Goal: Information Seeking & Learning: Check status

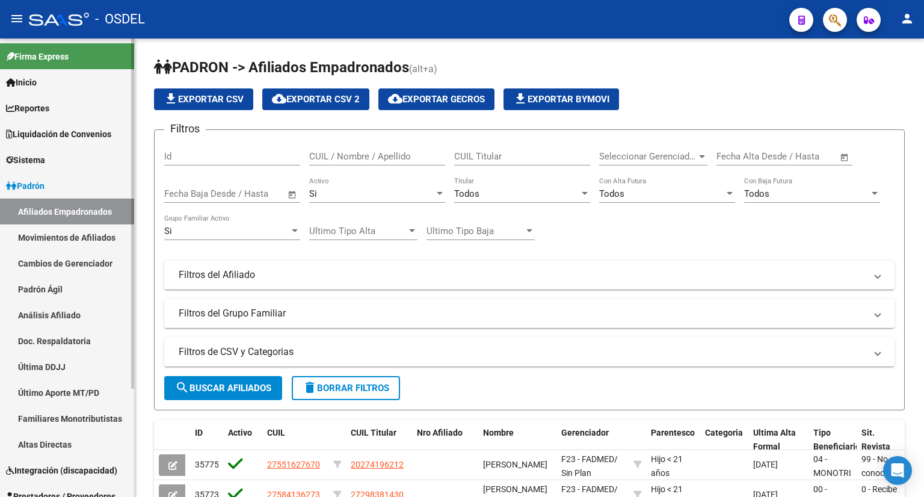
click at [116, 136] on link "Liquidación de Convenios" at bounding box center [67, 134] width 134 height 26
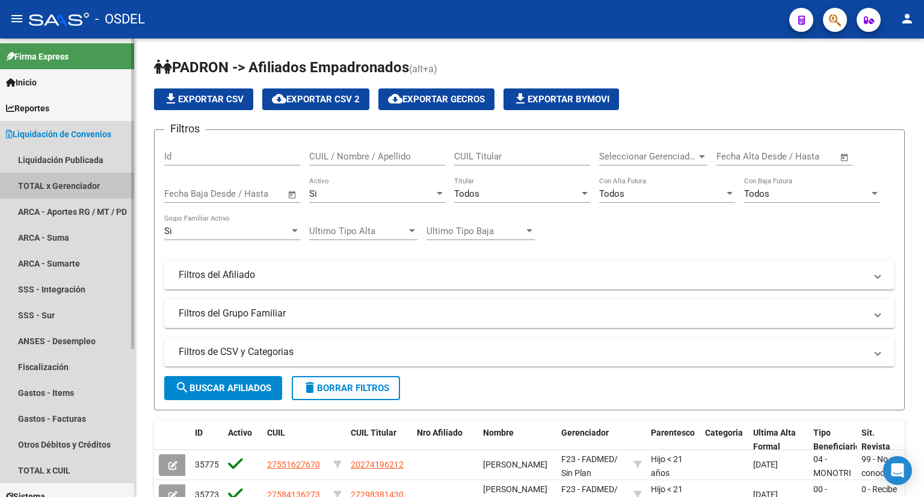
click at [55, 185] on link "TOTAL x Gerenciador" at bounding box center [67, 186] width 134 height 26
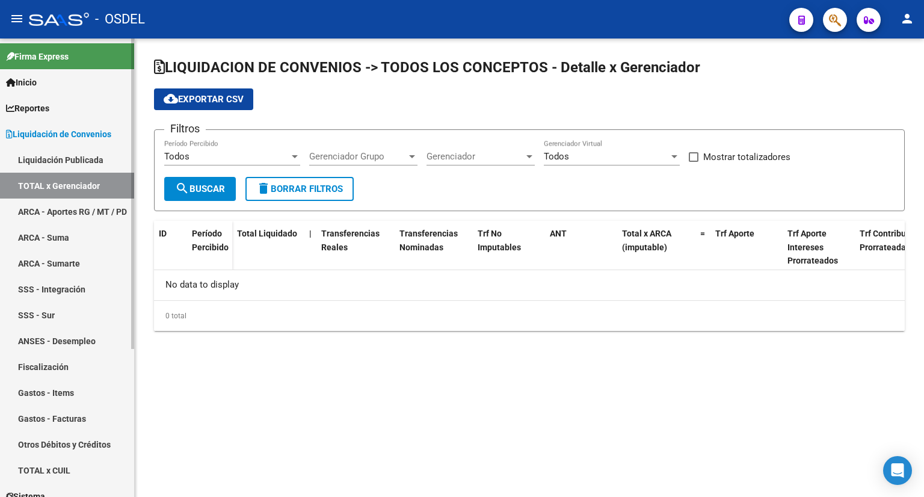
checkbox input "true"
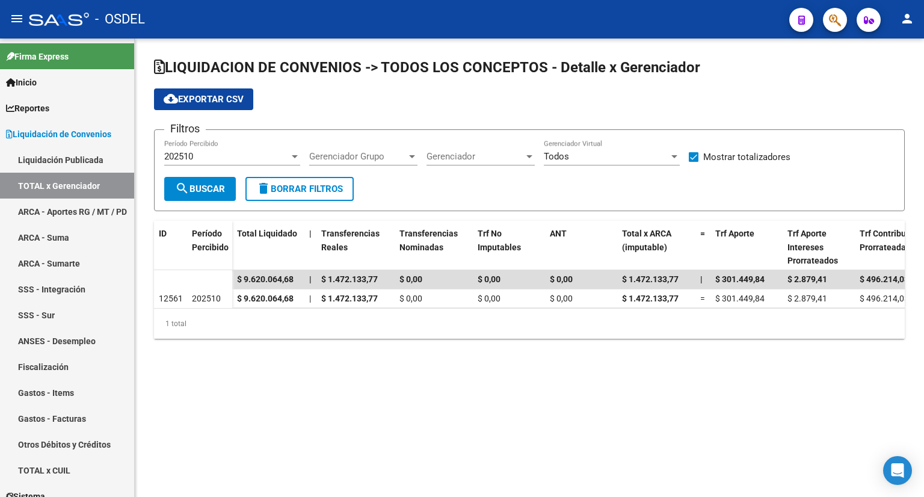
click at [243, 158] on div "202510" at bounding box center [226, 156] width 125 height 11
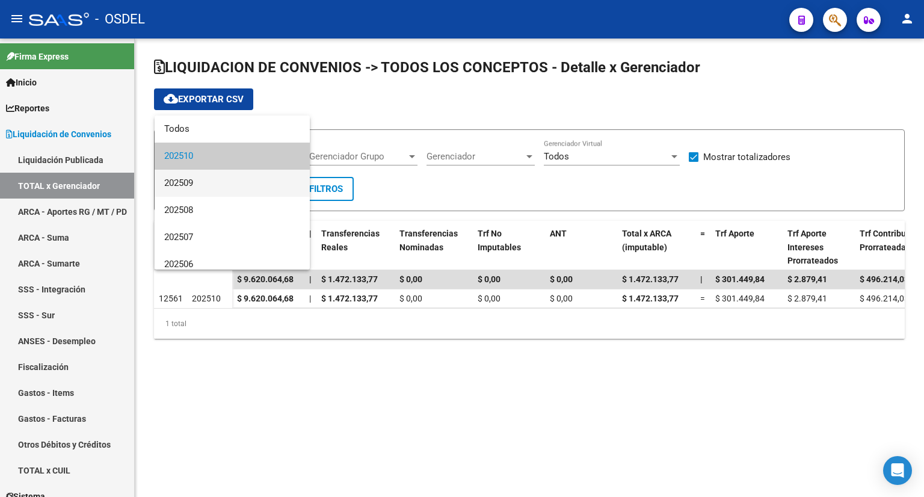
click at [229, 184] on span "202509" at bounding box center [232, 183] width 136 height 27
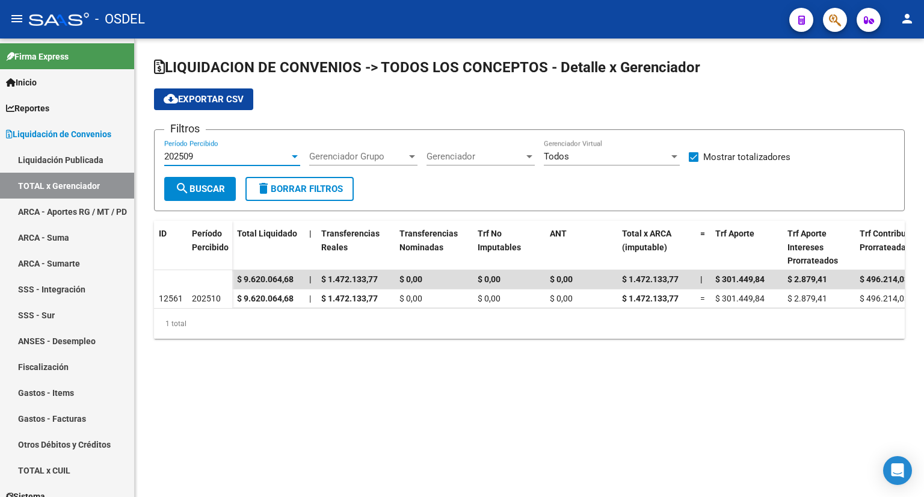
click at [200, 190] on span "search Buscar" at bounding box center [200, 189] width 50 height 11
click at [258, 152] on div "202509" at bounding box center [226, 156] width 125 height 11
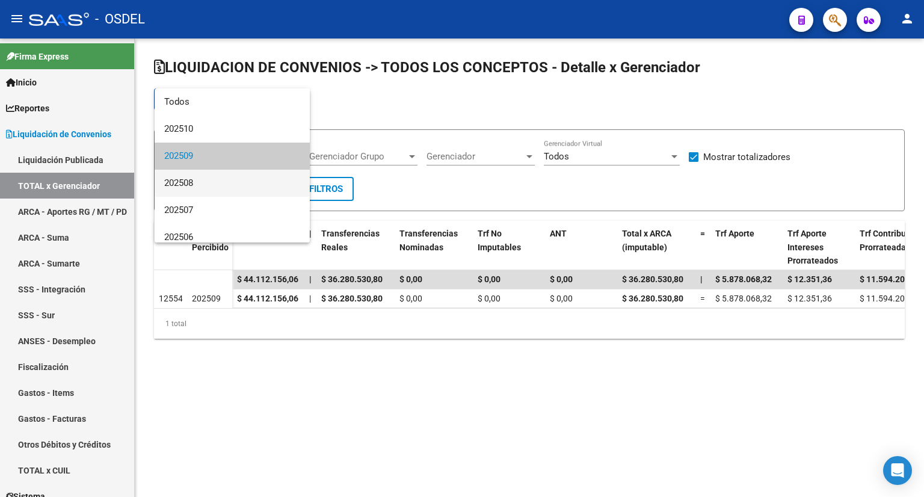
click at [238, 184] on span "202508" at bounding box center [232, 183] width 136 height 27
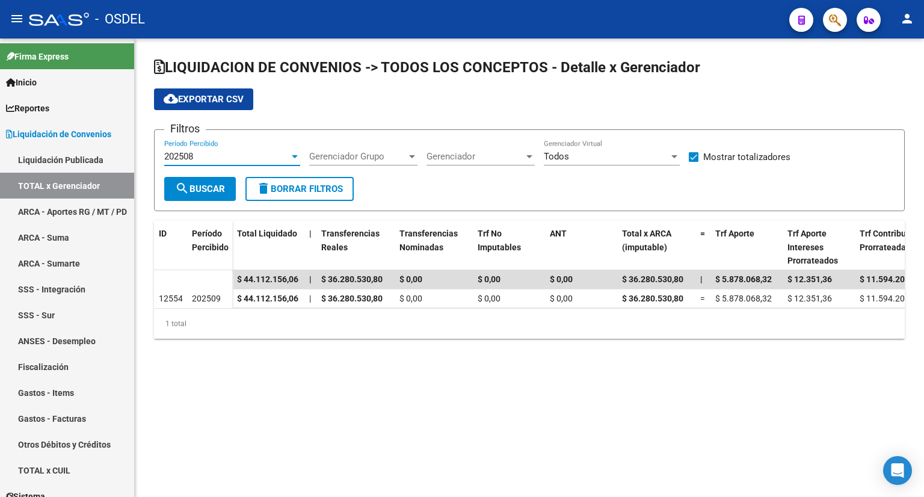
click at [247, 162] on div "202508 Período Percibido" at bounding box center [232, 153] width 136 height 26
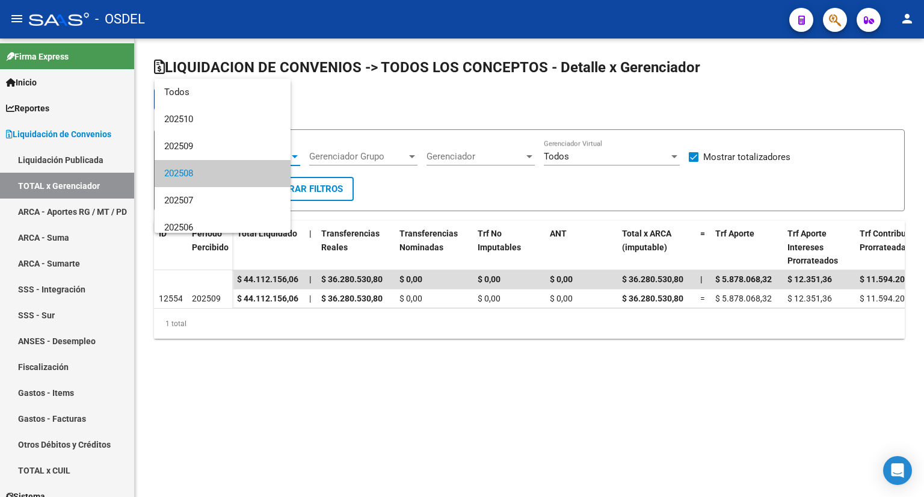
scroll to position [17, 0]
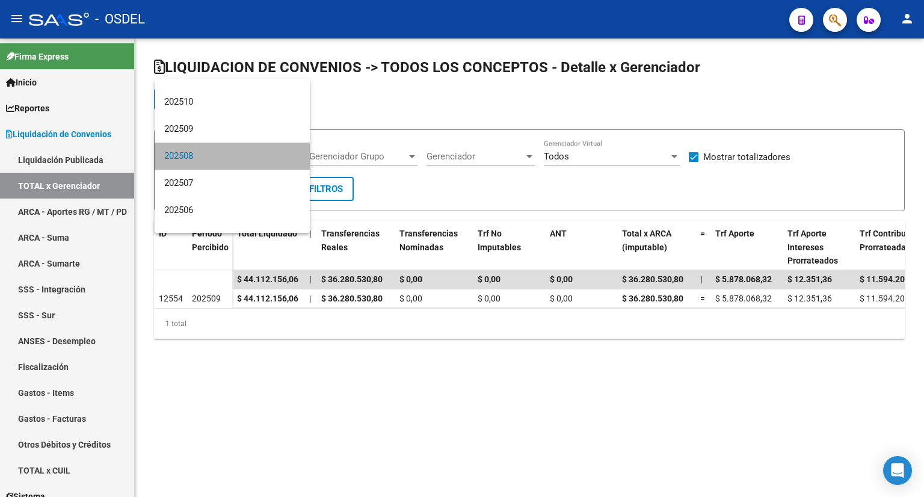
click at [246, 159] on span "202508" at bounding box center [232, 156] width 136 height 27
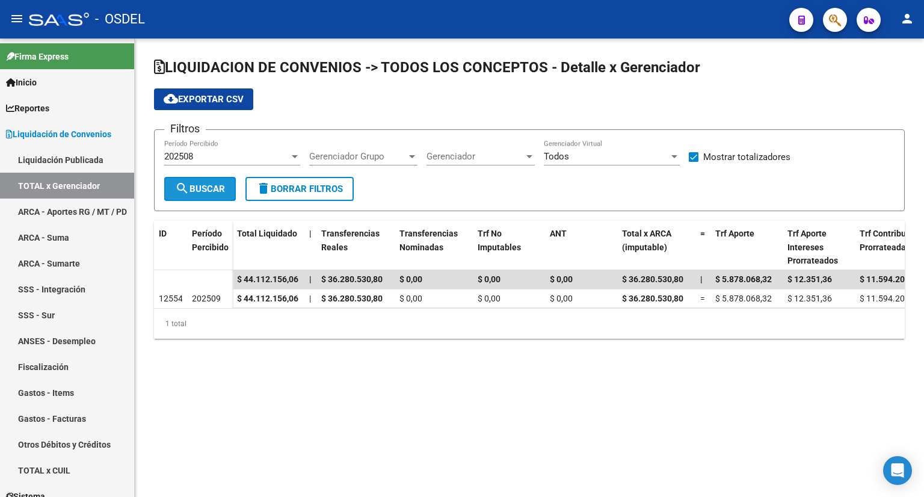
click at [217, 177] on button "search Buscar" at bounding box center [200, 189] width 72 height 24
click at [238, 145] on div "202508 Período Percibido" at bounding box center [232, 153] width 136 height 26
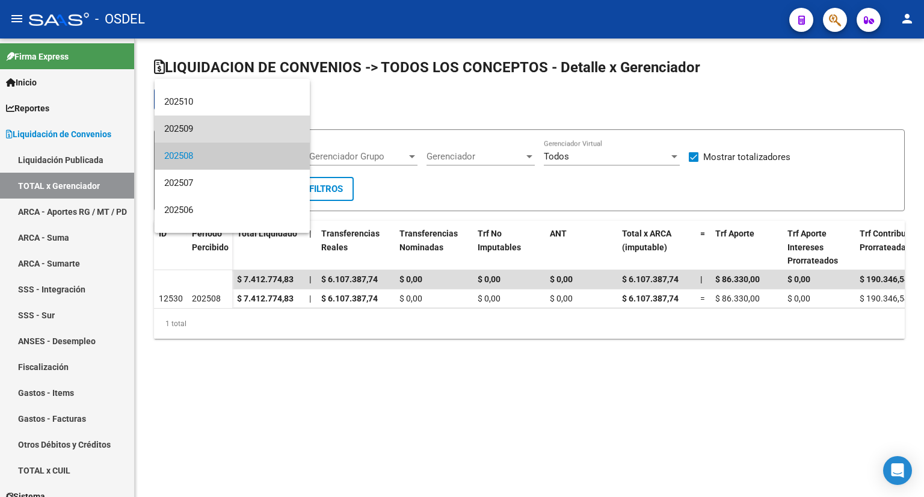
click at [243, 129] on span "202509" at bounding box center [232, 129] width 136 height 27
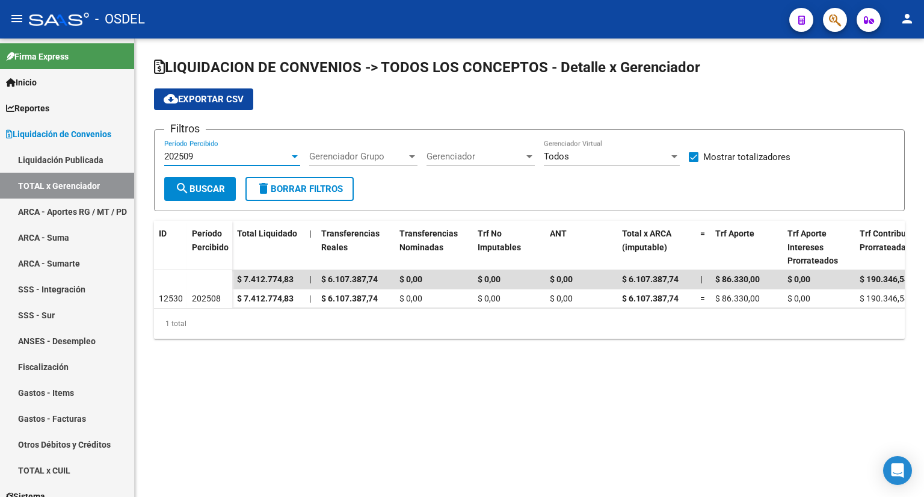
click at [209, 188] on span "search Buscar" at bounding box center [200, 189] width 50 height 11
click at [215, 155] on div "202509" at bounding box center [226, 156] width 125 height 11
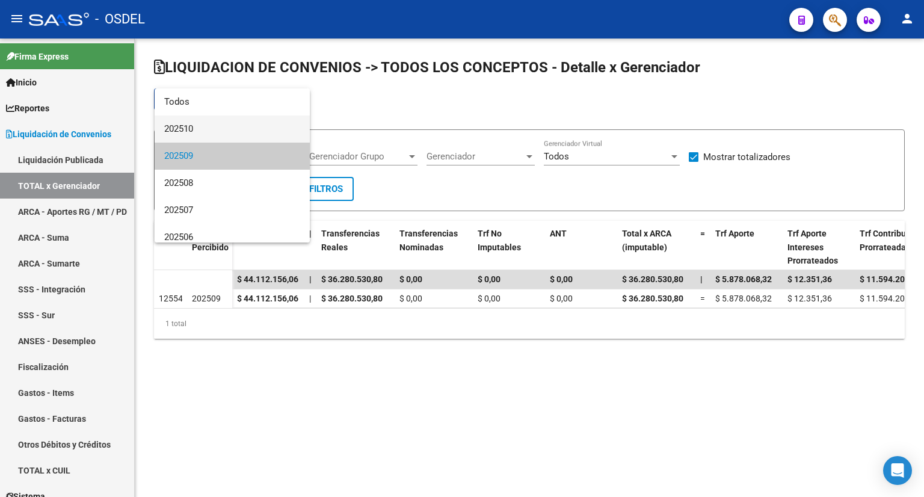
click at [207, 127] on span "202510" at bounding box center [232, 129] width 136 height 27
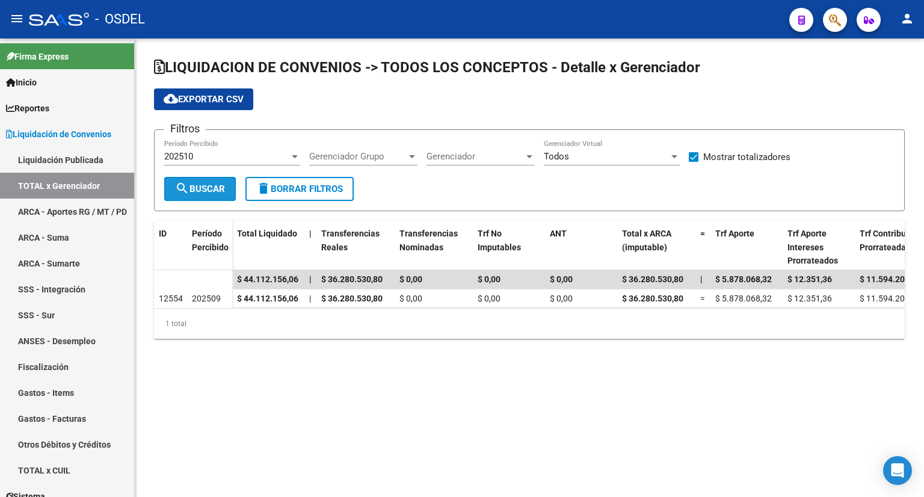
click at [211, 185] on span "search Buscar" at bounding box center [200, 189] width 50 height 11
click at [224, 147] on div "202510 Período Percibido" at bounding box center [232, 153] width 136 height 26
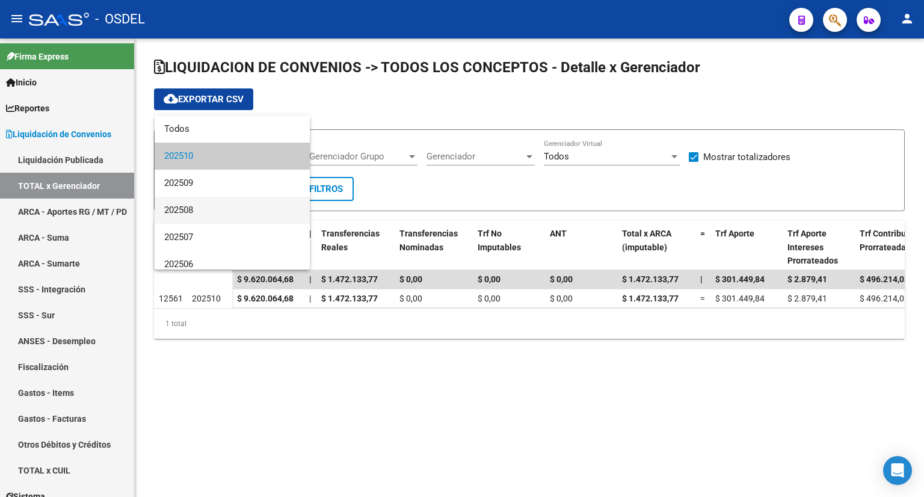
click at [223, 208] on span "202508" at bounding box center [232, 210] width 136 height 27
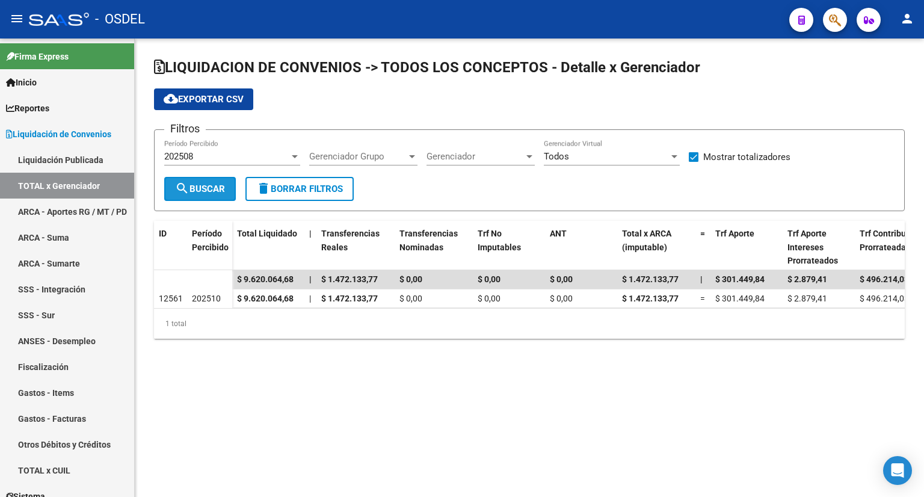
click at [219, 181] on button "search Buscar" at bounding box center [200, 189] width 72 height 24
click at [231, 147] on div "202508 Período Percibido" at bounding box center [232, 153] width 136 height 26
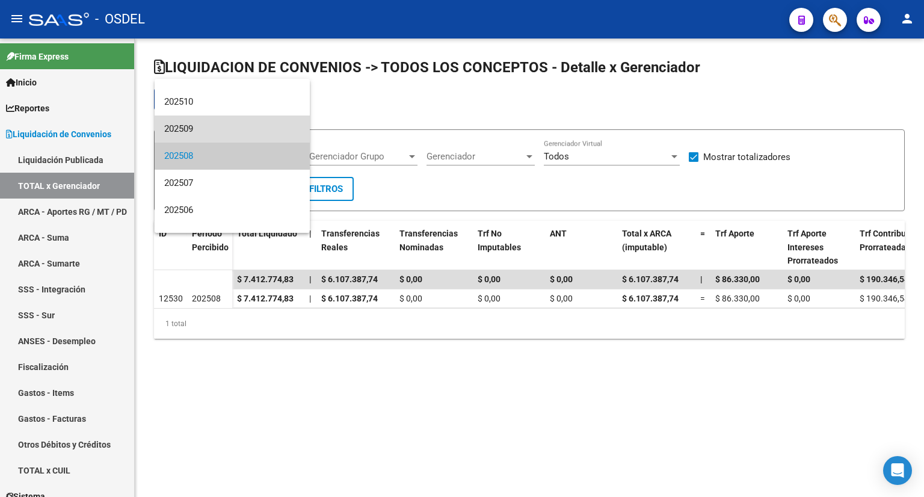
click at [234, 125] on span "202509" at bounding box center [232, 129] width 136 height 27
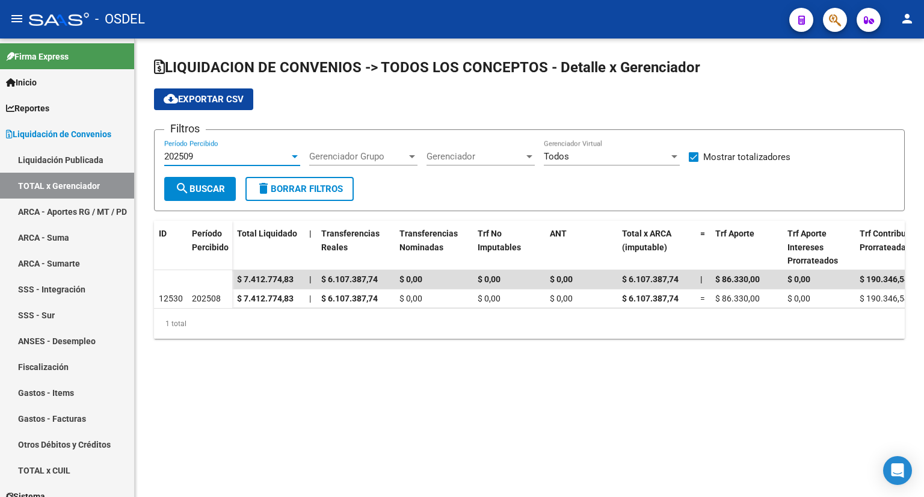
click at [207, 184] on span "search Buscar" at bounding box center [200, 189] width 50 height 11
click at [601, 158] on div "Todos" at bounding box center [606, 156] width 125 height 11
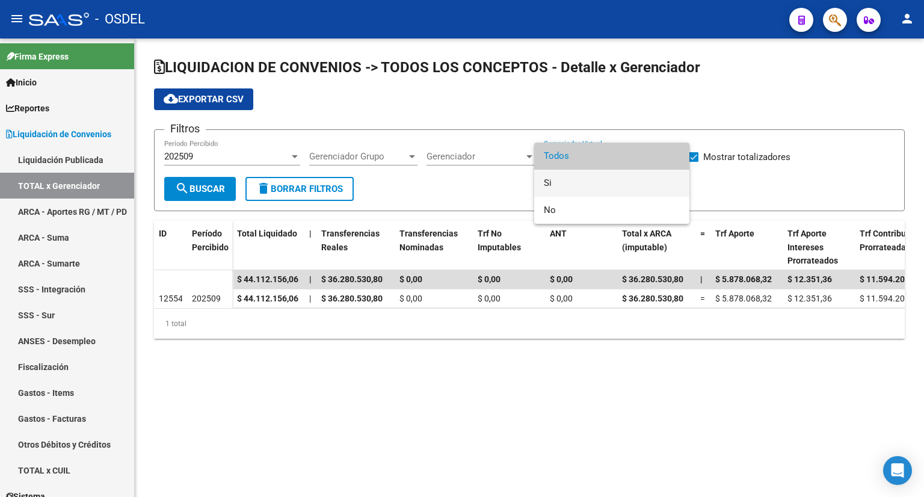
click at [590, 188] on span "Si" at bounding box center [612, 183] width 136 height 27
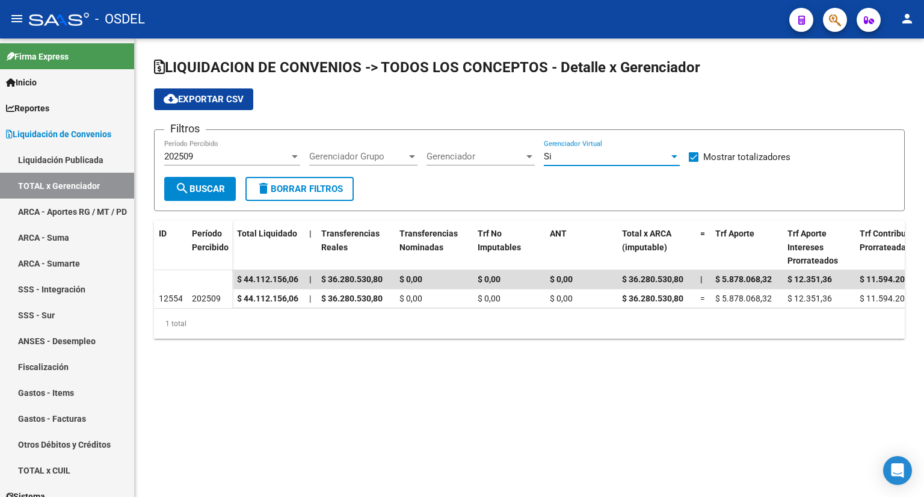
click at [203, 185] on span "search Buscar" at bounding box center [200, 189] width 50 height 11
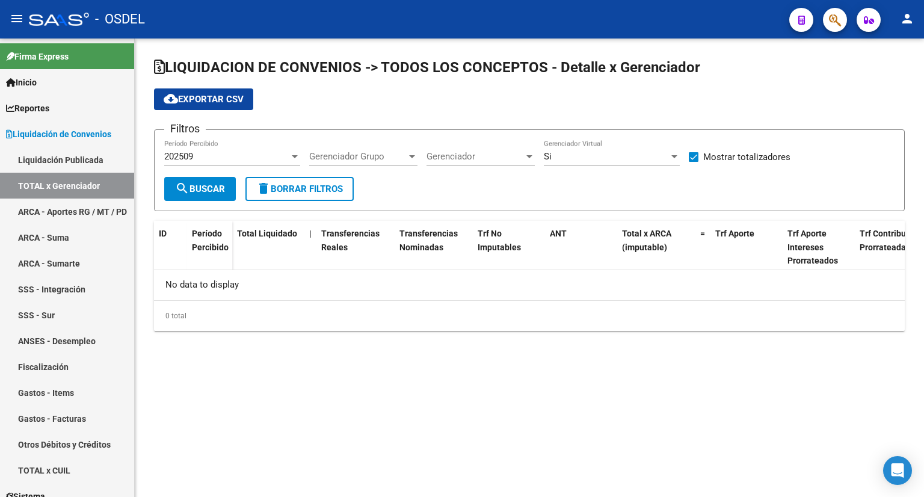
click at [576, 151] on div "Si" at bounding box center [606, 156] width 125 height 11
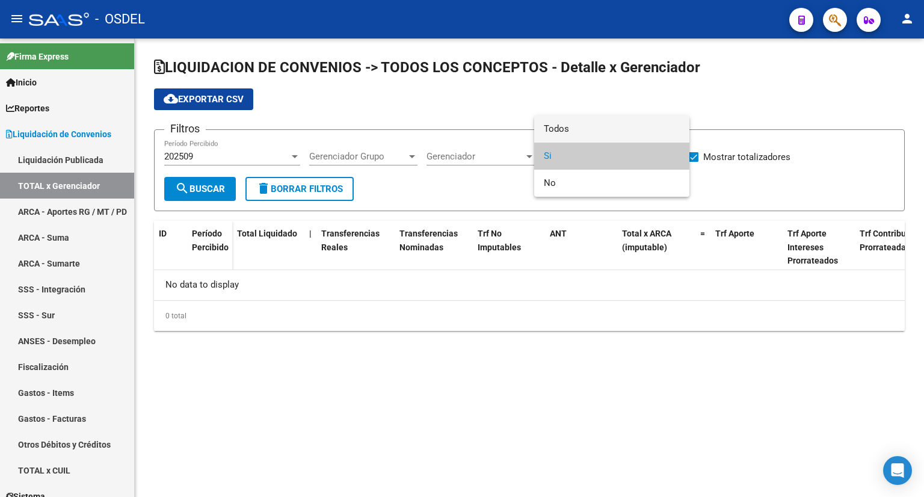
click at [590, 123] on span "Todos" at bounding box center [612, 129] width 136 height 27
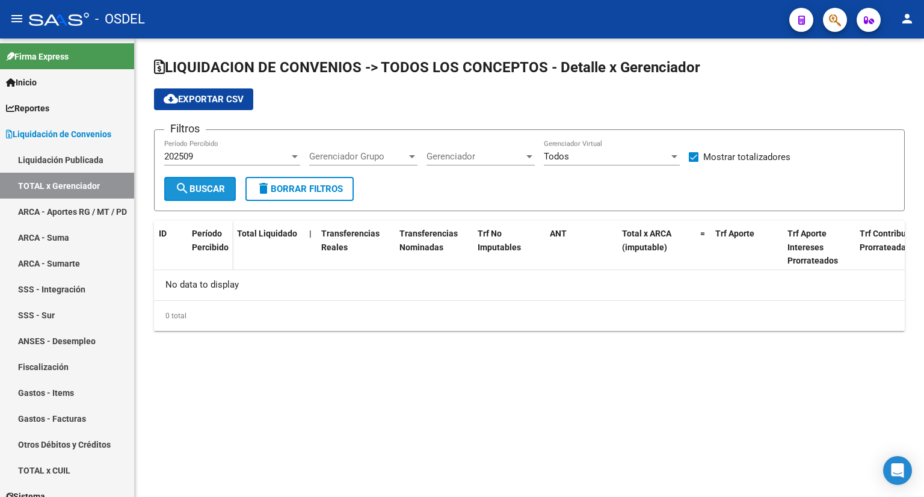
click at [196, 186] on span "search Buscar" at bounding box center [200, 189] width 50 height 11
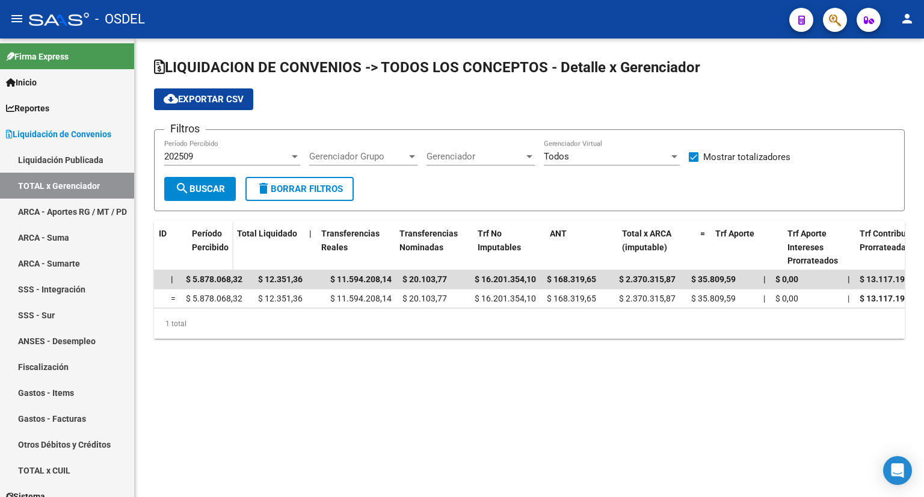
scroll to position [0, 0]
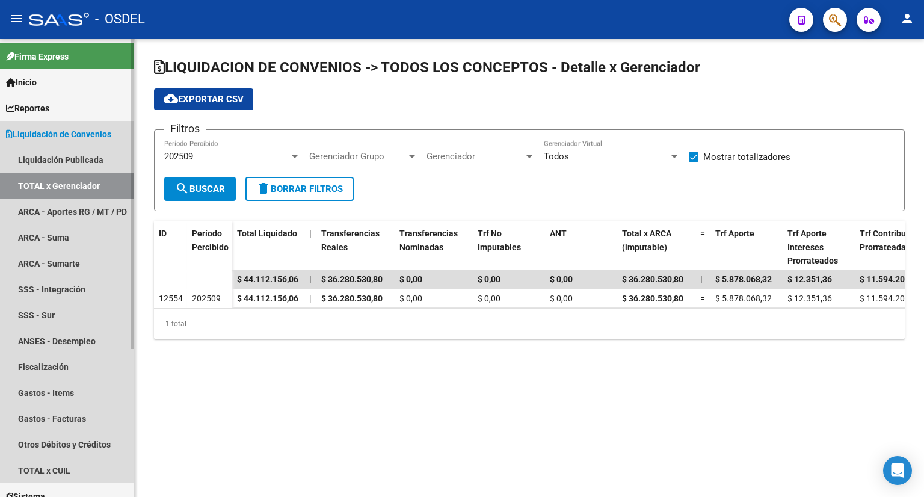
click at [94, 133] on span "Liquidación de Convenios" at bounding box center [58, 134] width 105 height 13
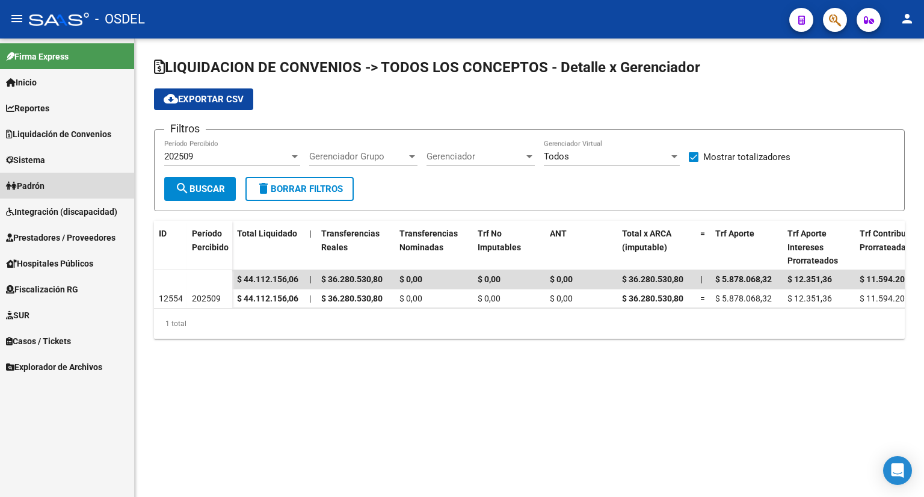
click at [88, 176] on link "Padrón" at bounding box center [67, 186] width 134 height 26
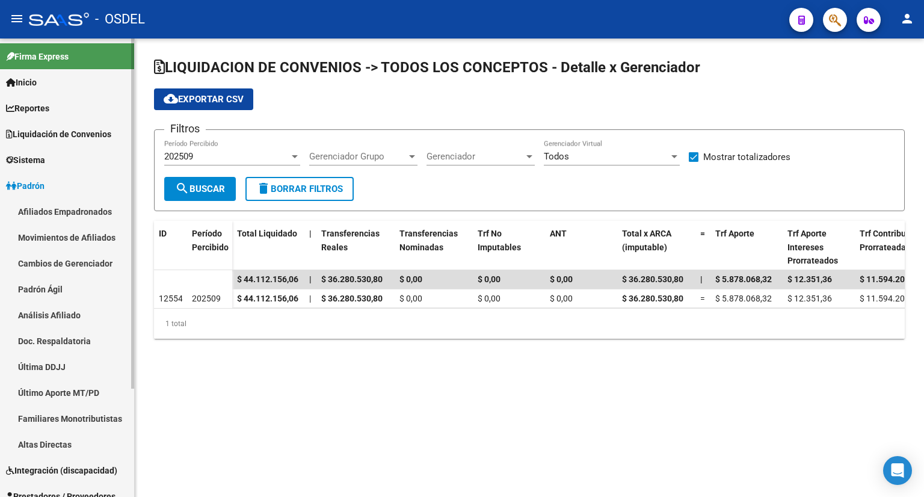
click at [82, 288] on link "Padrón Ágil" at bounding box center [67, 289] width 134 height 26
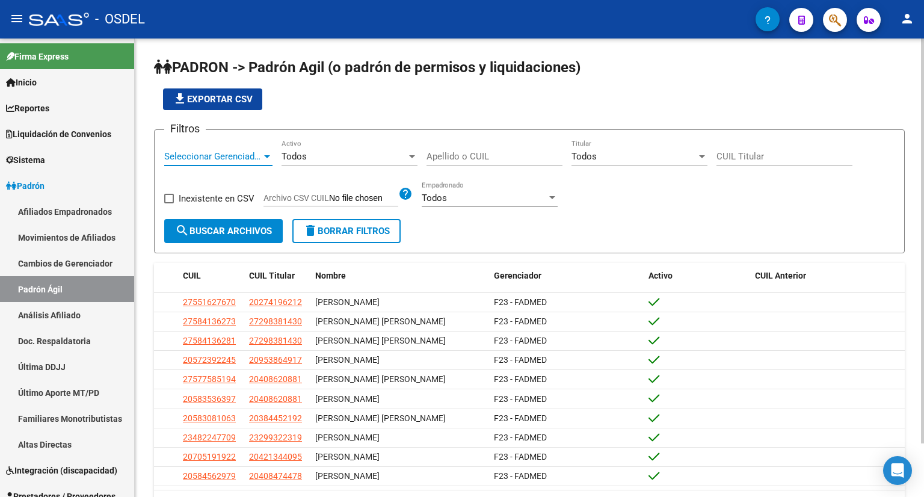
click at [239, 158] on span "Seleccionar Gerenciador" at bounding box center [212, 156] width 97 height 11
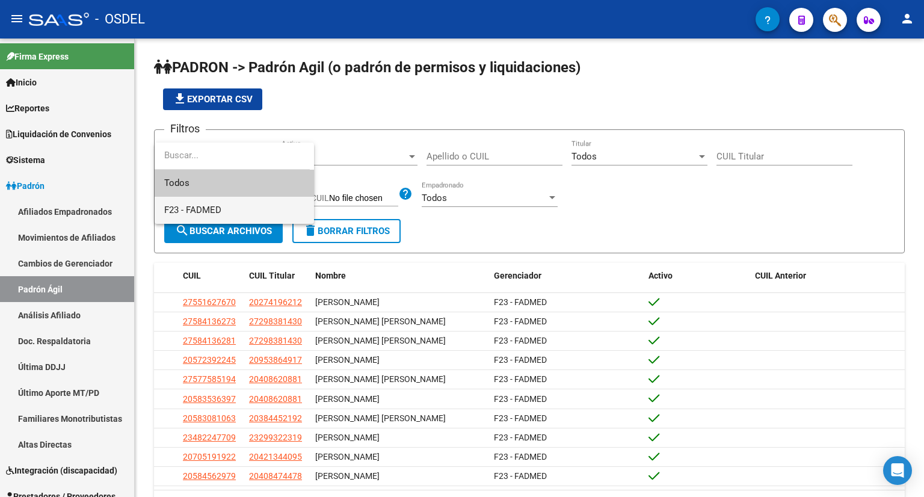
click at [215, 206] on span "F23 - FADMED" at bounding box center [192, 210] width 57 height 11
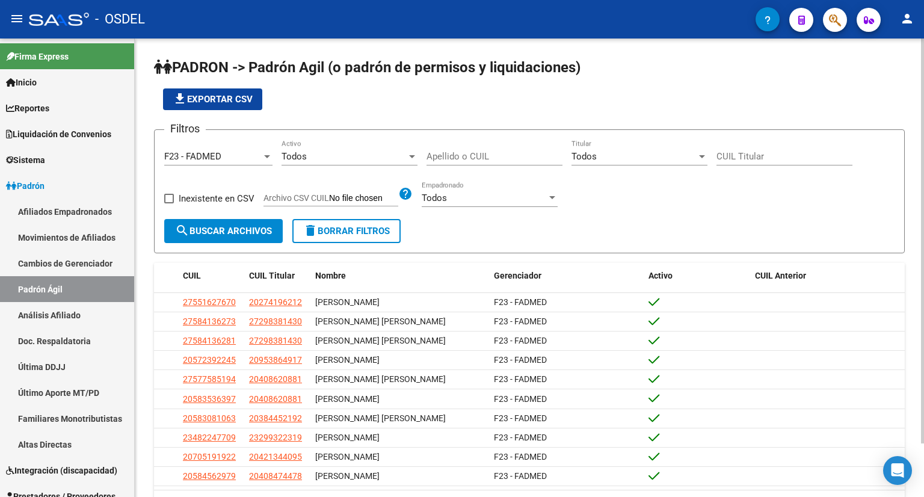
click at [333, 140] on div "Todos Activo" at bounding box center [350, 153] width 136 height 26
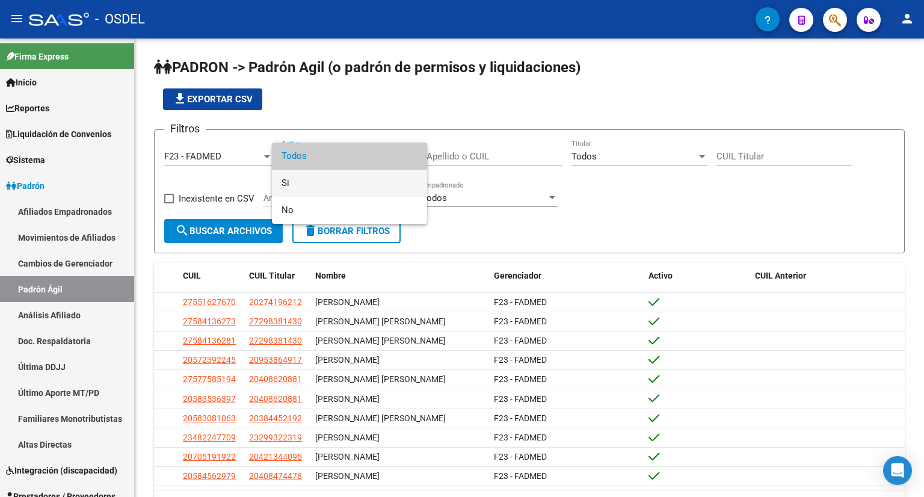
click at [325, 176] on span "Si" at bounding box center [350, 183] width 136 height 27
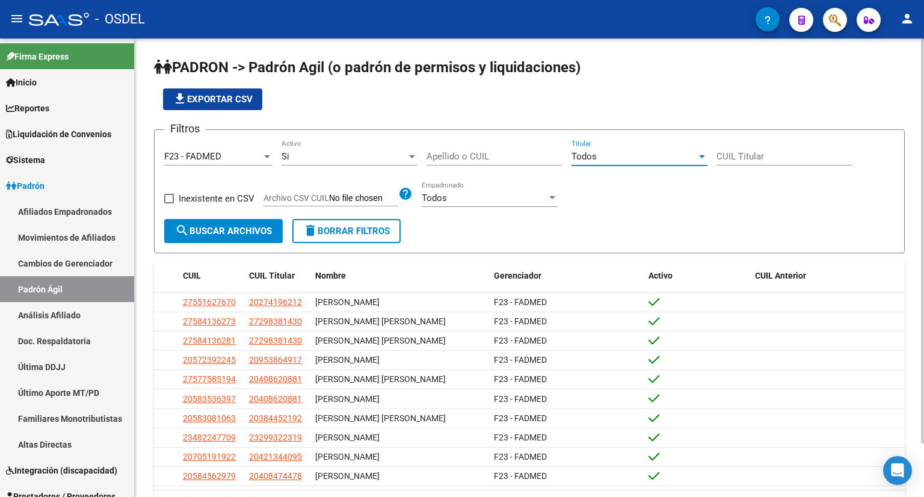
click at [678, 159] on div "Todos" at bounding box center [634, 156] width 125 height 11
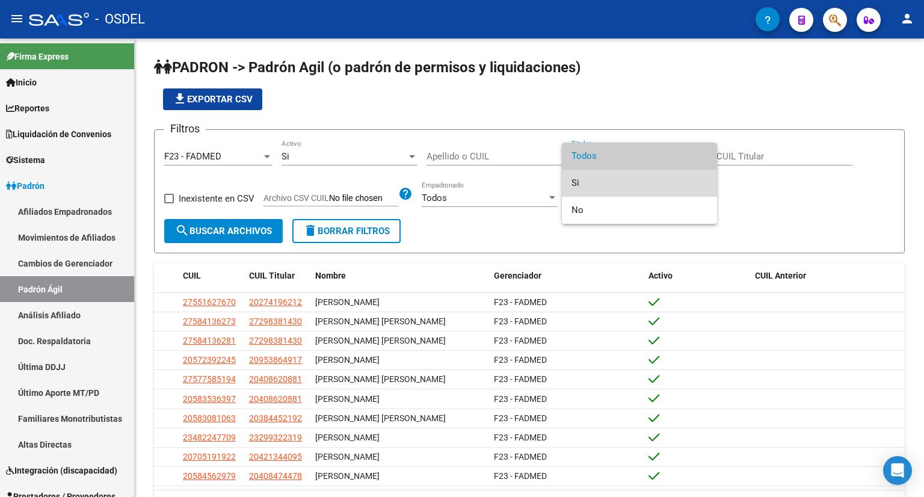
click at [676, 176] on span "Si" at bounding box center [640, 183] width 136 height 27
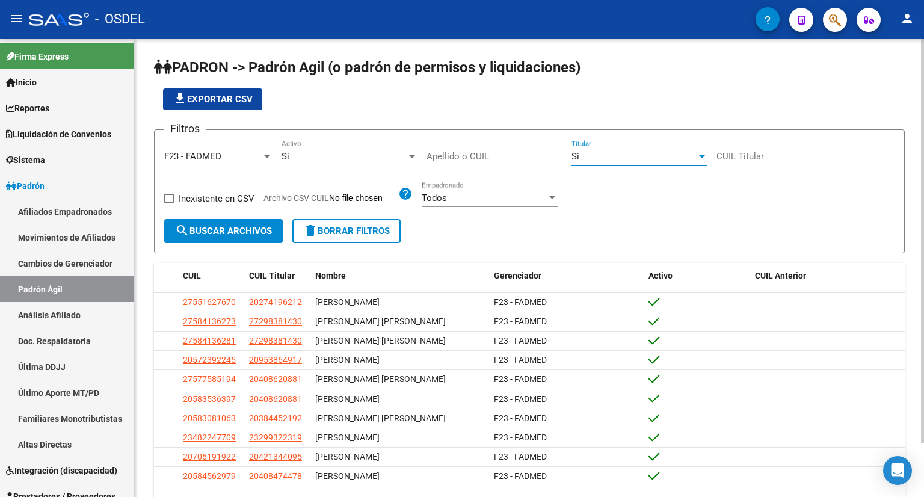
click at [682, 157] on div "Si" at bounding box center [634, 156] width 125 height 11
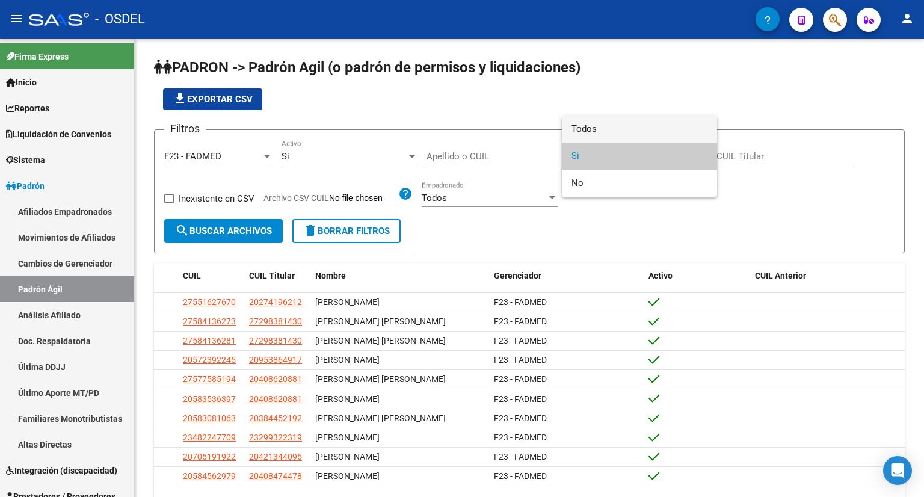
click at [651, 140] on span "Todos" at bounding box center [640, 129] width 136 height 27
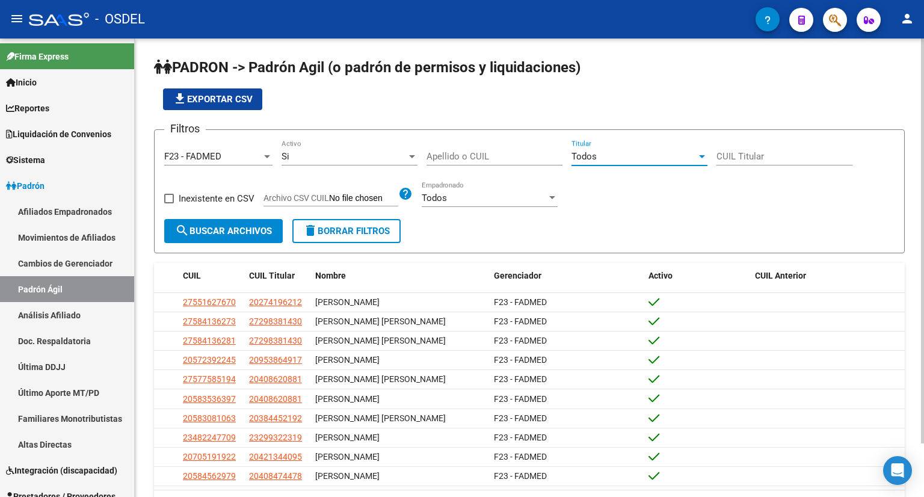
click at [368, 193] on input "Archivo CSV CUIL" at bounding box center [363, 198] width 69 height 11
click at [491, 191] on div "Todos Empadronado" at bounding box center [490, 194] width 136 height 26
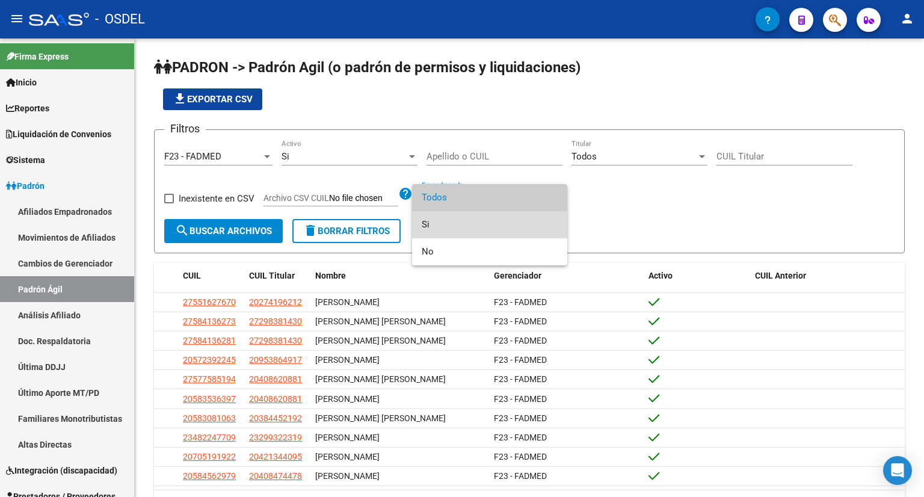
click at [490, 223] on span "Si" at bounding box center [490, 224] width 136 height 27
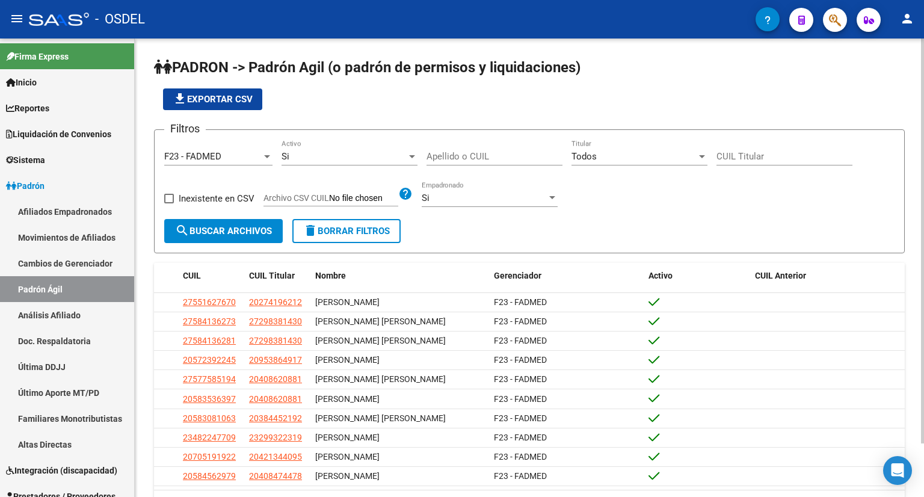
click at [223, 217] on div "Filtros F23 - FADMED Seleccionar Gerenciador Si Activo Apellido o CUIL Todos Ti…" at bounding box center [529, 179] width 731 height 79
click at [224, 224] on button "search Buscar Archivos" at bounding box center [223, 231] width 119 height 24
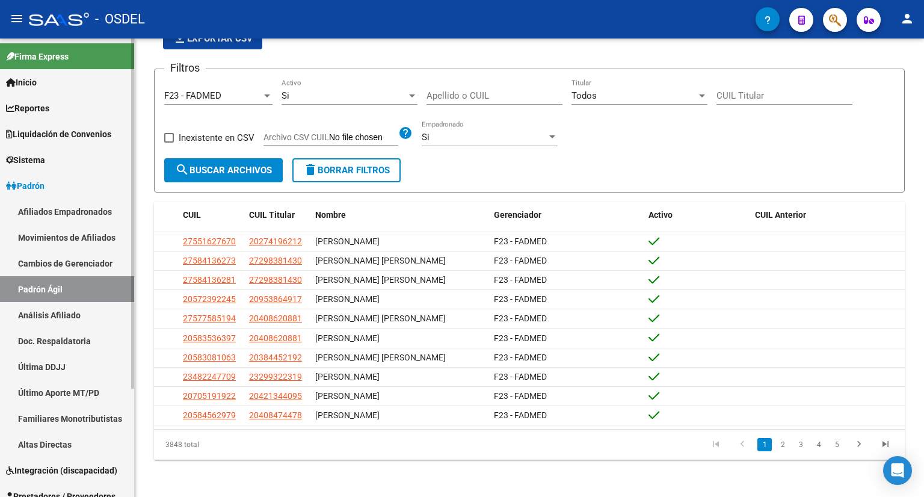
click at [75, 233] on link "Movimientos de Afiliados" at bounding box center [67, 237] width 134 height 26
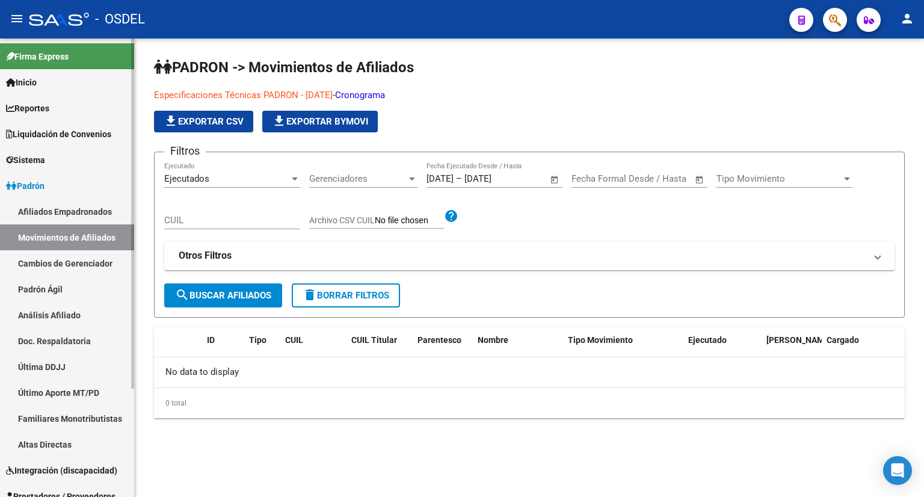
click at [80, 266] on link "Cambios de Gerenciador" at bounding box center [67, 263] width 134 height 26
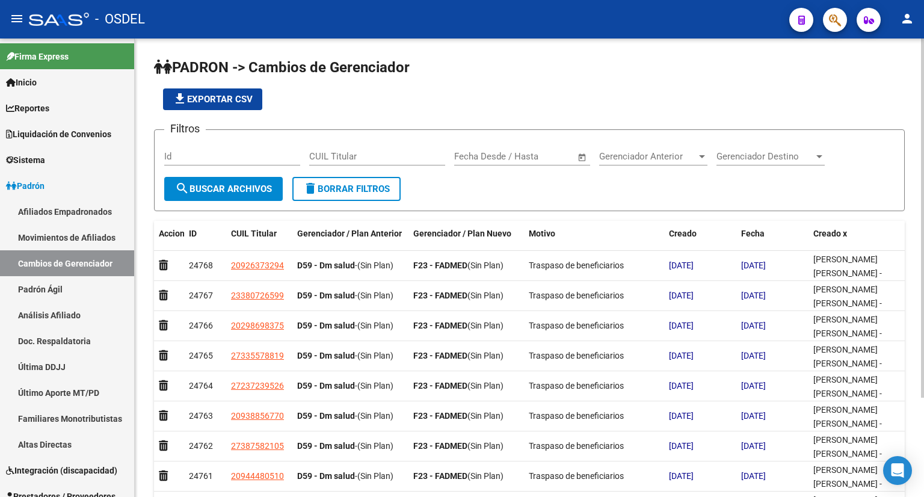
click at [667, 198] on form "Filtros Id CUIL Titular Fecha inicio – Fecha fin Fecha Desde / Hasta Gerenciado…" at bounding box center [529, 170] width 751 height 82
click at [523, 155] on input "text" at bounding box center [543, 156] width 58 height 11
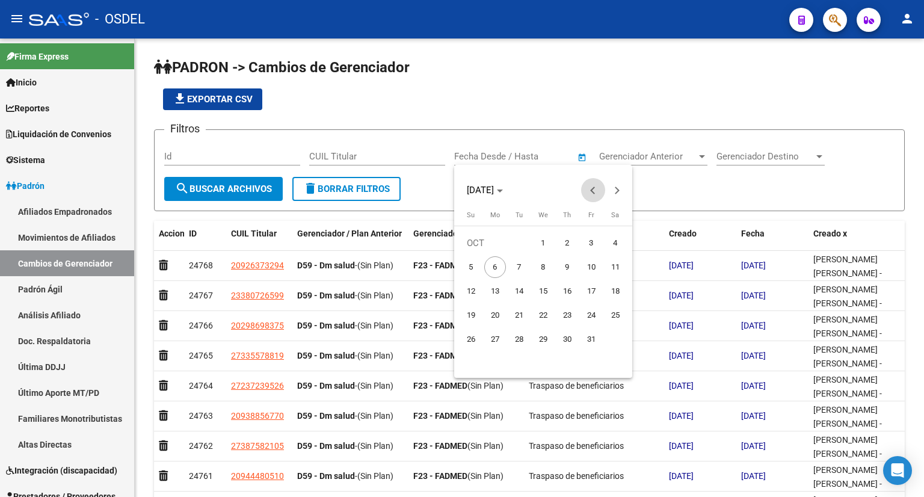
click at [592, 190] on button "Previous month" at bounding box center [593, 190] width 24 height 24
click at [496, 267] on span "1" at bounding box center [495, 267] width 22 height 22
type input "[DATE]"
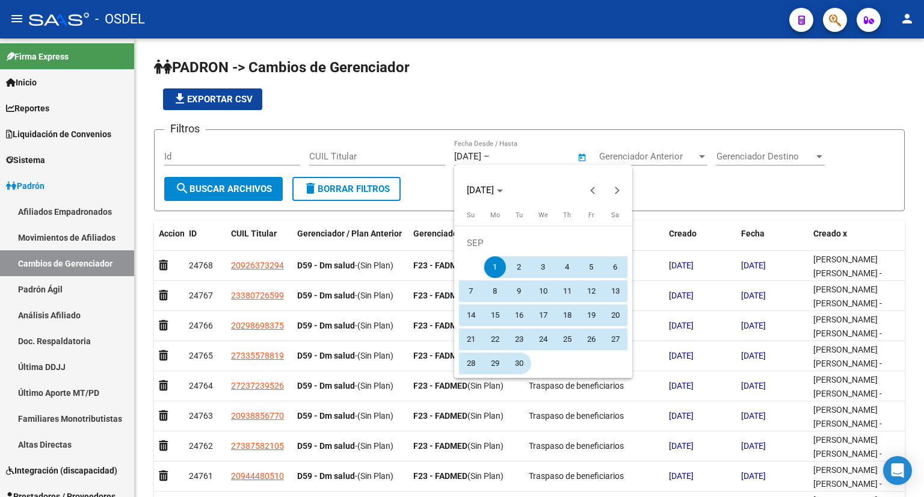
click at [525, 365] on span "30" at bounding box center [520, 364] width 22 height 22
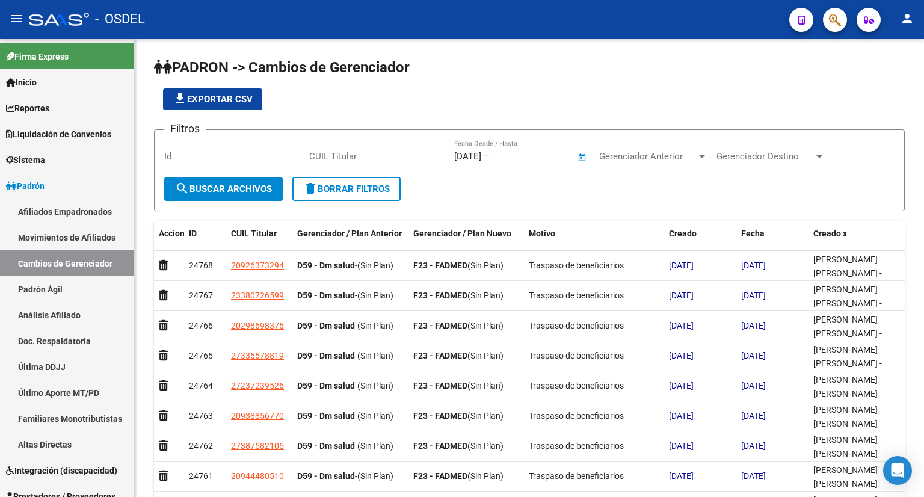
type input "[DATE]"
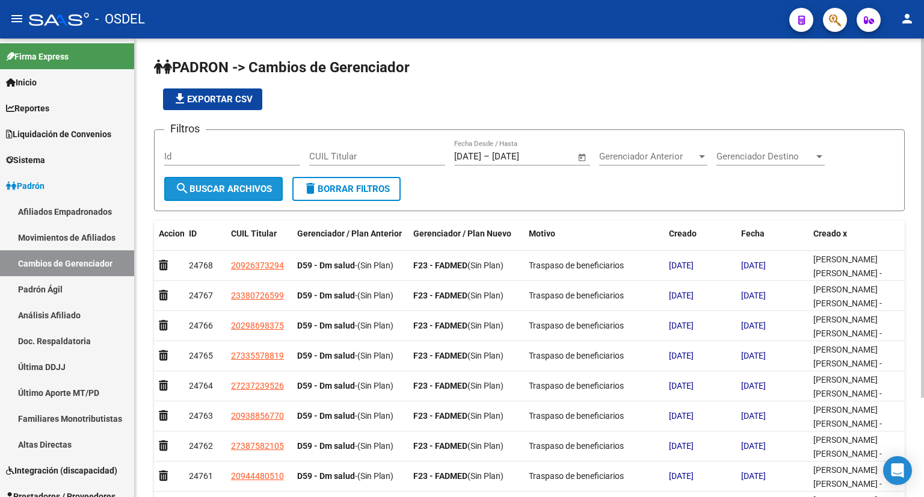
click at [211, 184] on span "search Buscar Archivos" at bounding box center [223, 189] width 97 height 11
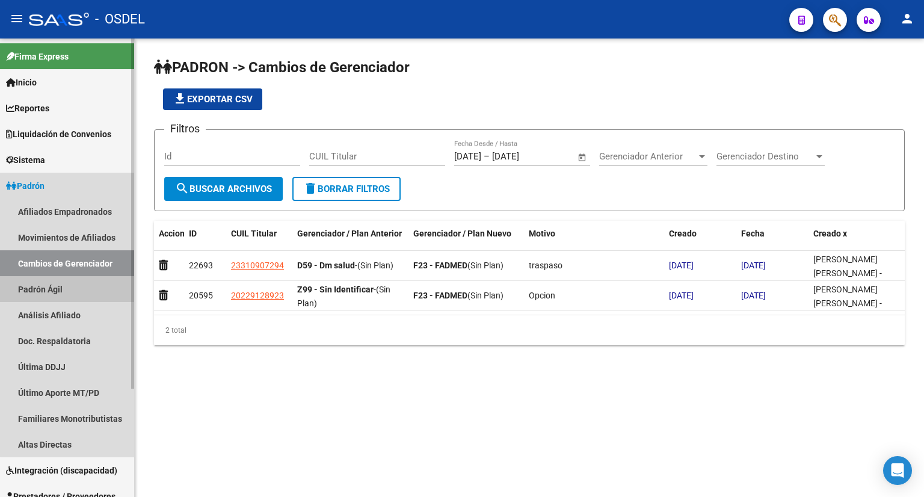
click at [82, 293] on link "Padrón Ágil" at bounding box center [67, 289] width 134 height 26
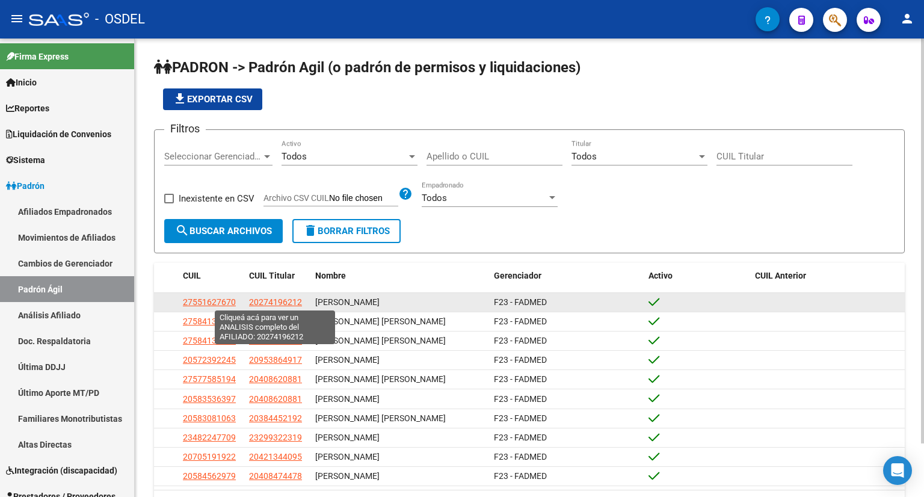
click at [290, 299] on span "20274196212" at bounding box center [275, 302] width 53 height 10
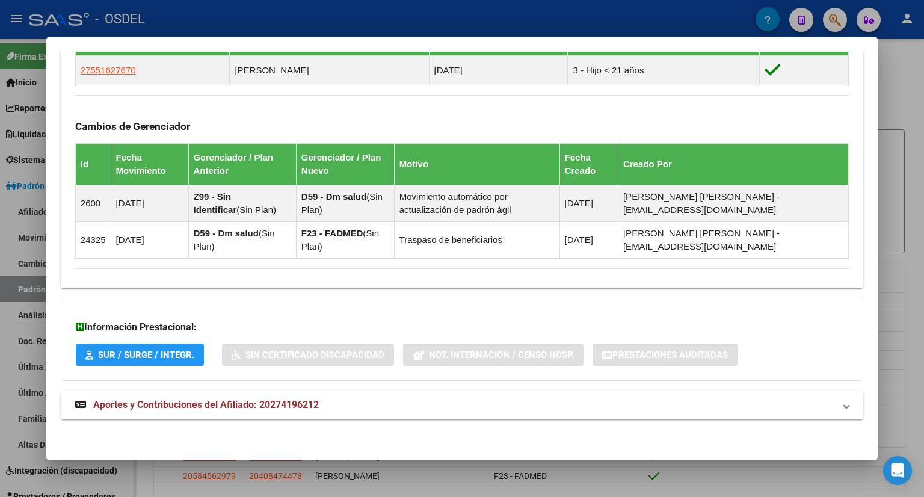
scroll to position [518, 0]
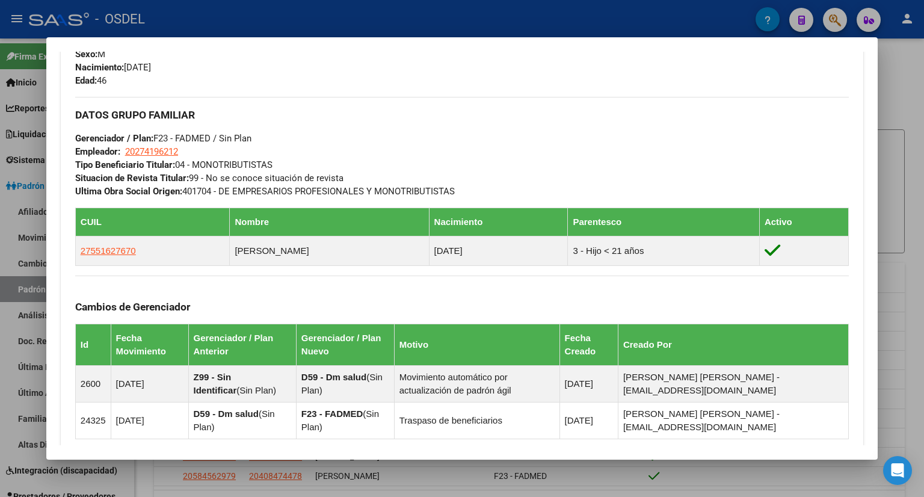
click at [586, 147] on div "DATOS GRUPO FAMILIAR Gerenciador / Plan: F23 - FADMED / Sin Plan Empleador: 202…" at bounding box center [462, 147] width 774 height 101
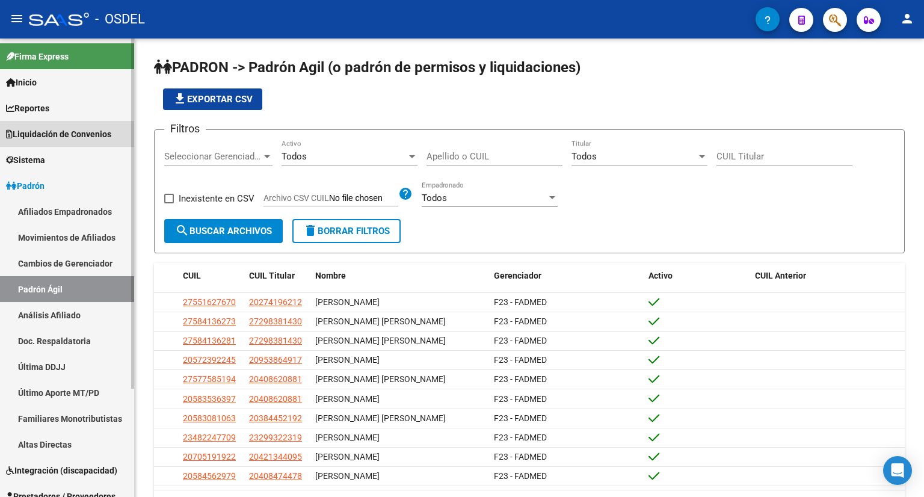
click at [65, 126] on link "Liquidación de Convenios" at bounding box center [67, 134] width 134 height 26
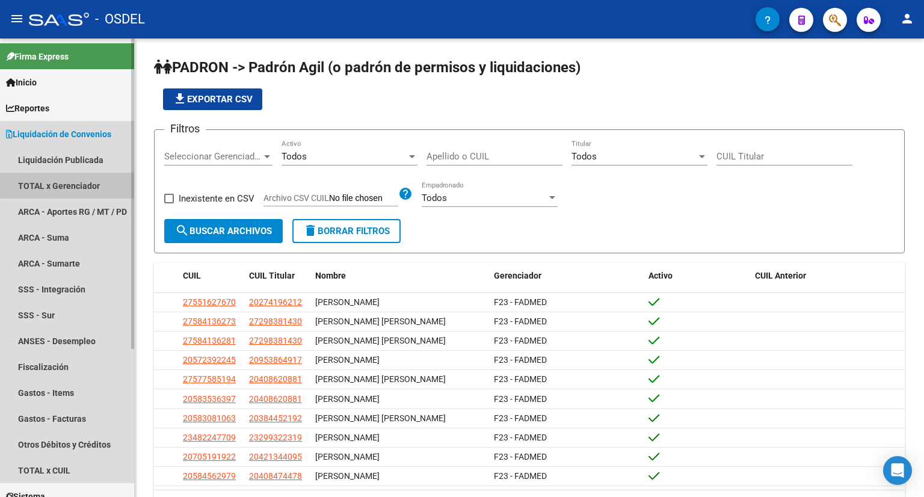
click at [78, 176] on link "TOTAL x Gerenciador" at bounding box center [67, 186] width 134 height 26
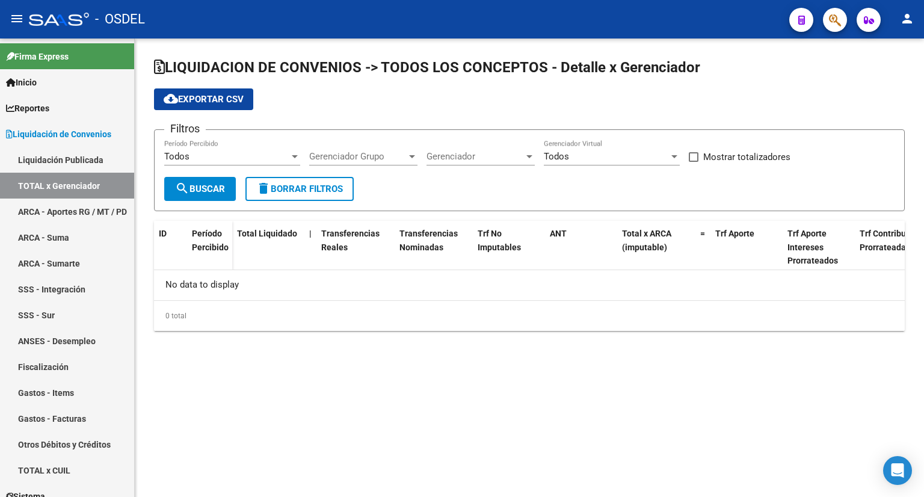
checkbox input "true"
